Goal: Find specific page/section: Find specific page/section

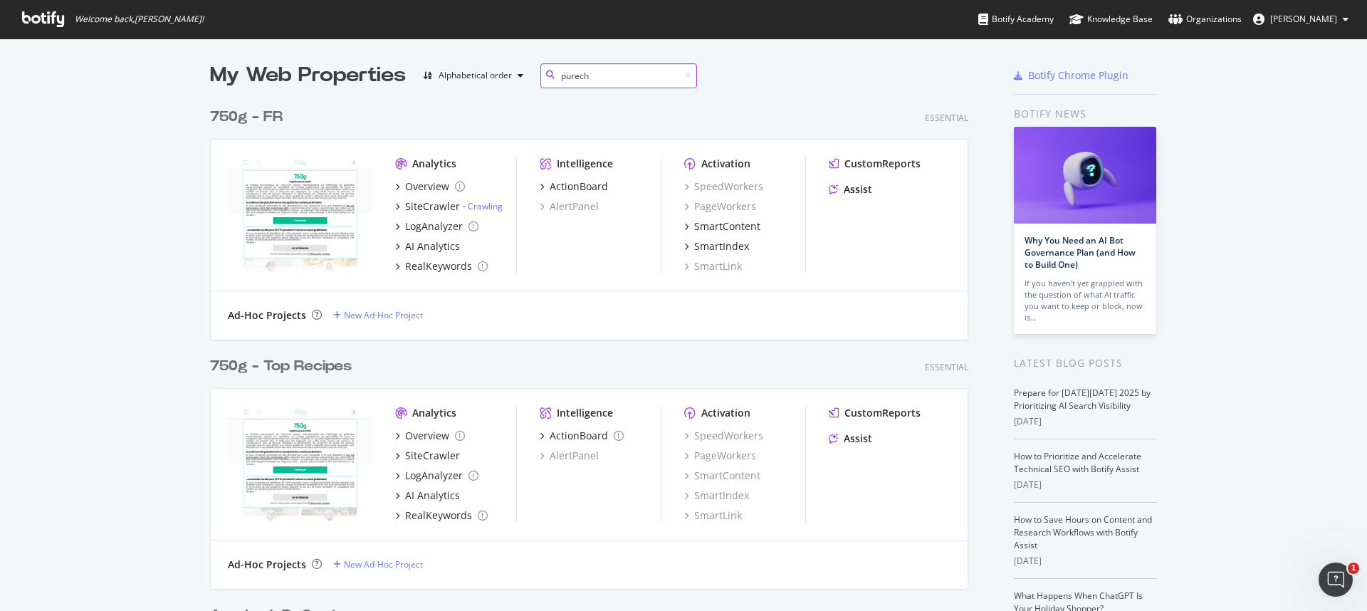
scroll to position [258, 759]
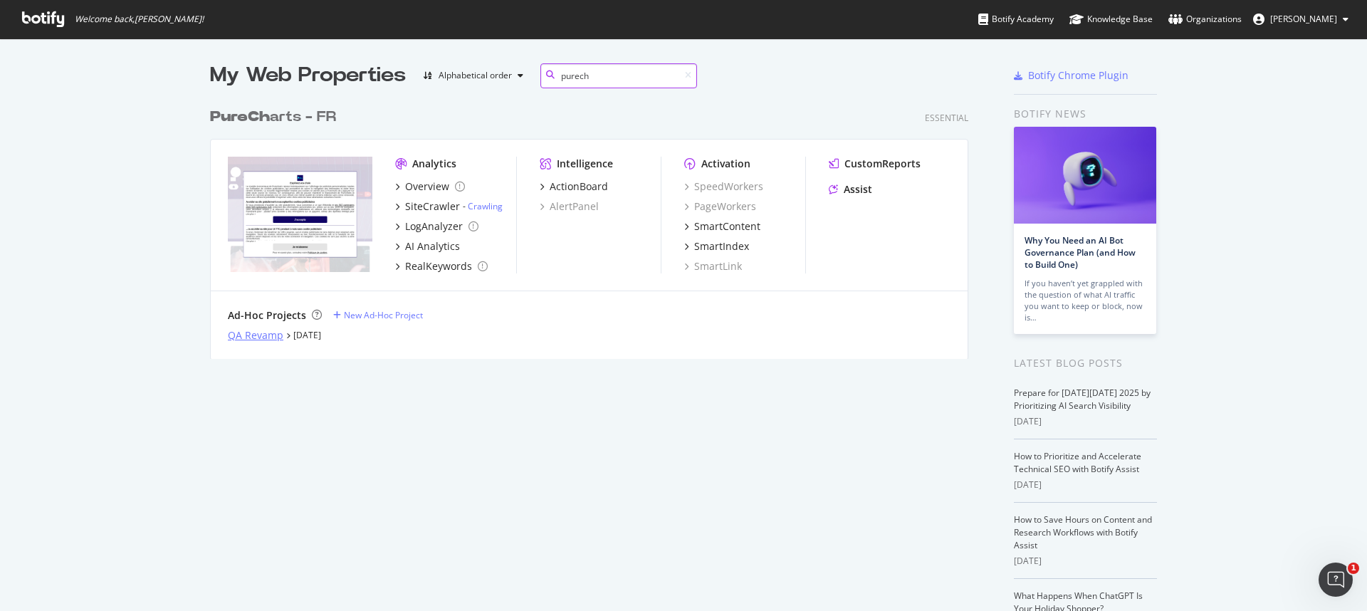
type input "purech"
click at [253, 339] on div "QA Revamp" at bounding box center [256, 335] width 56 height 14
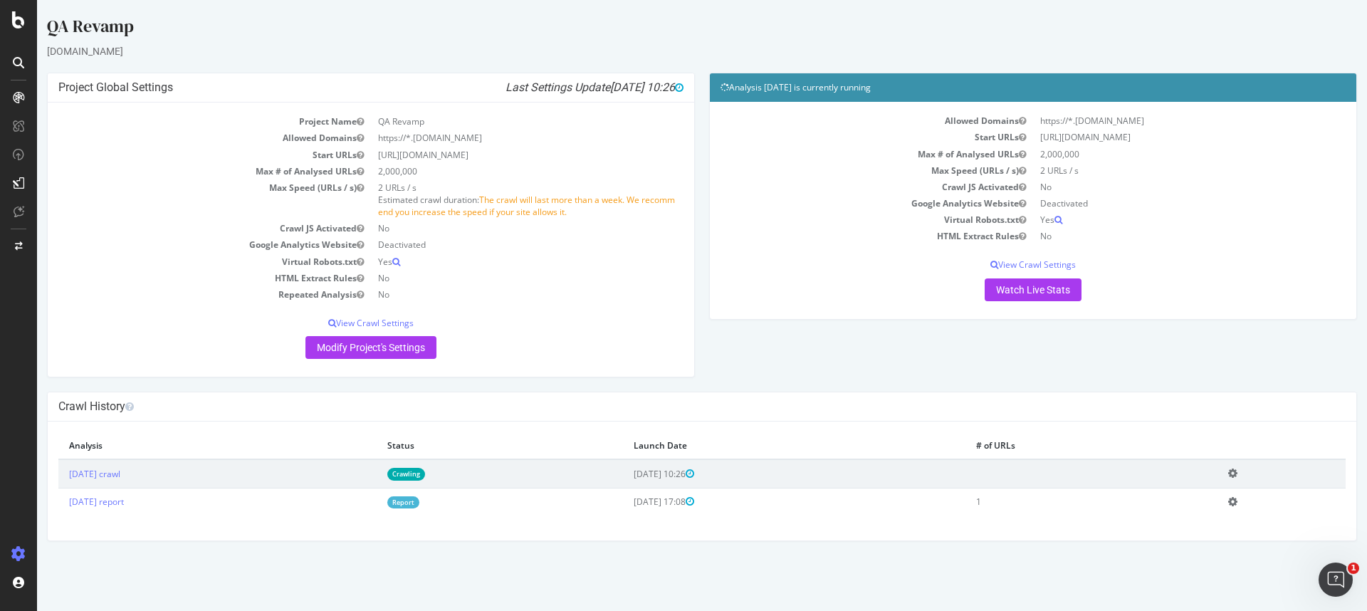
click at [382, 155] on td "[URL][DOMAIN_NAME]" at bounding box center [527, 155] width 313 height 16
copy td "[URL][DOMAIN_NAME]"
